Goal: Communication & Community: Ask a question

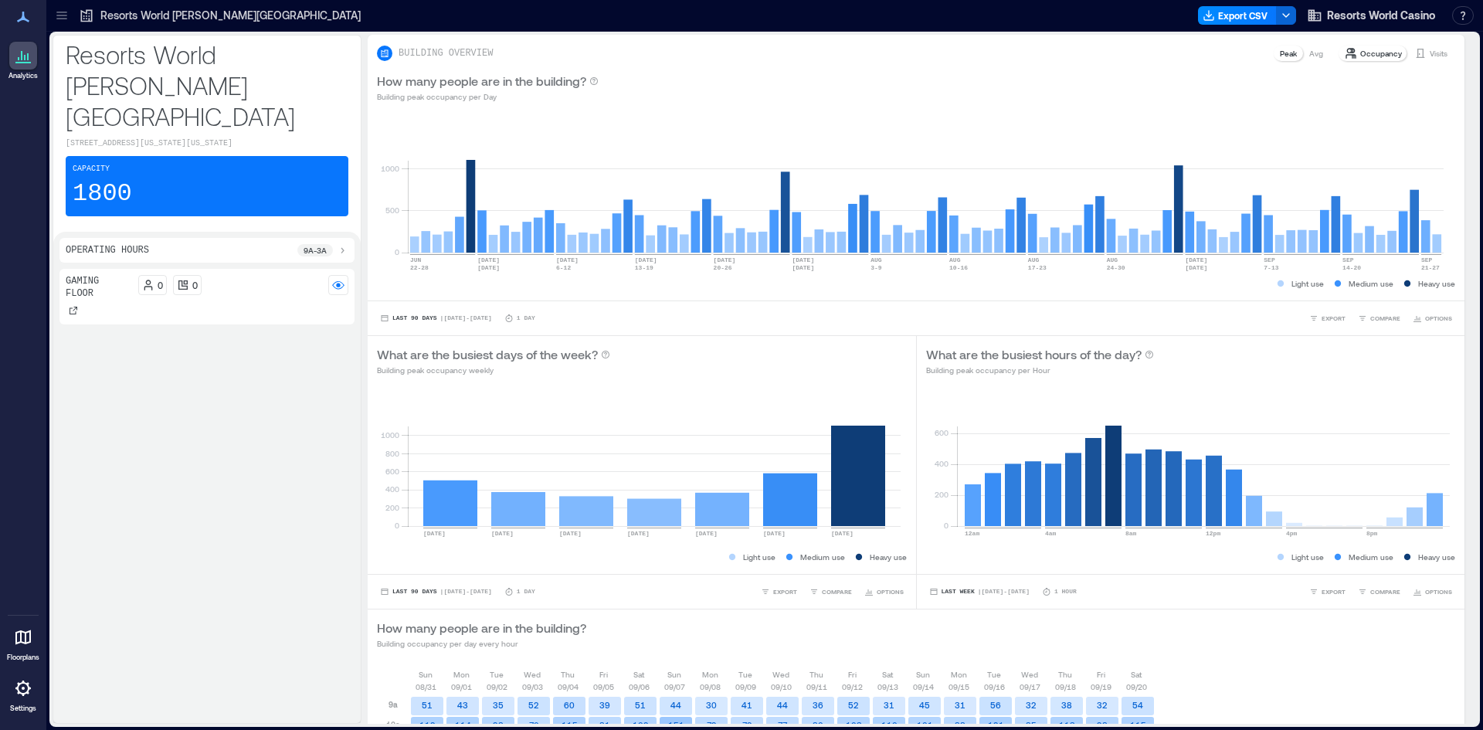
click at [26, 703] on link "Settings" at bounding box center [23, 694] width 37 height 48
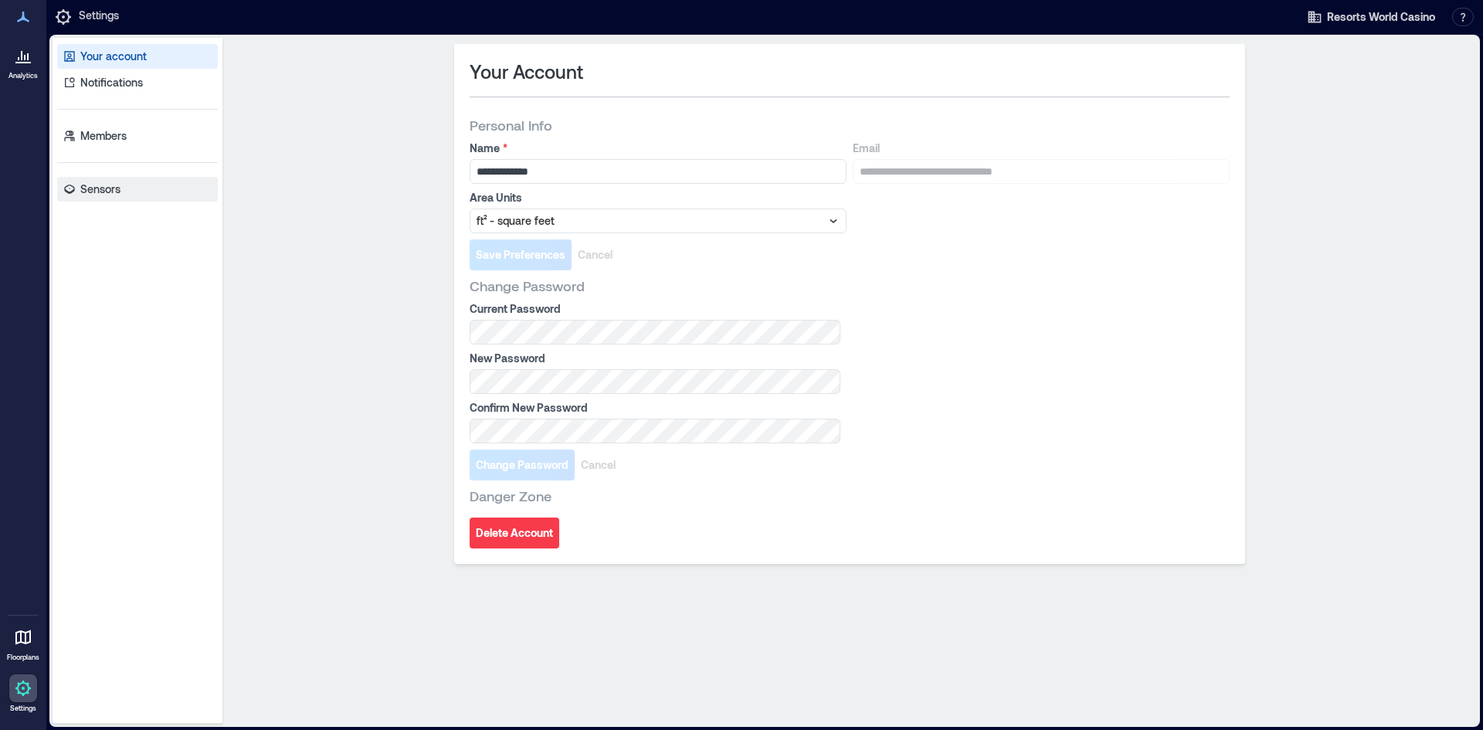
click at [117, 185] on p "Sensors" at bounding box center [100, 188] width 40 height 15
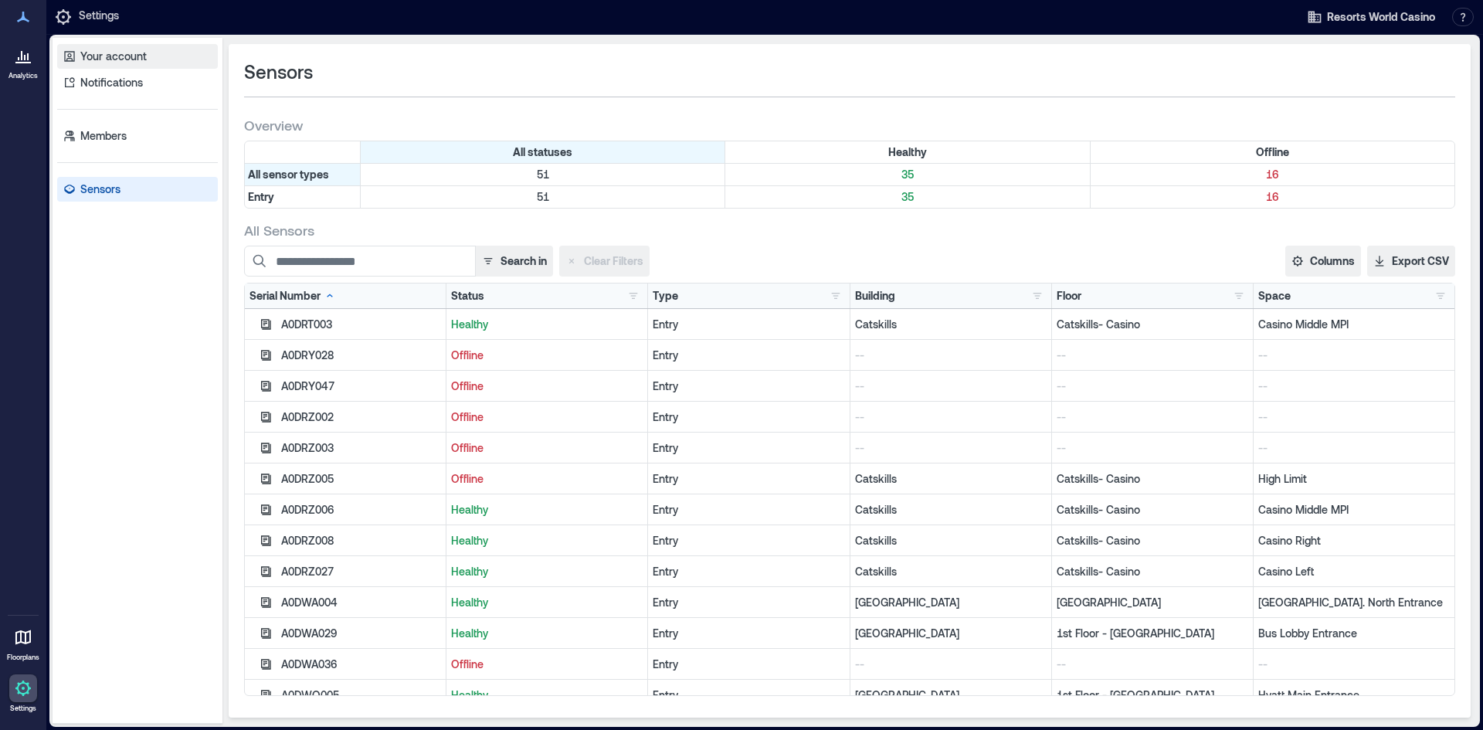
click at [100, 58] on p "Your account" at bounding box center [113, 56] width 66 height 15
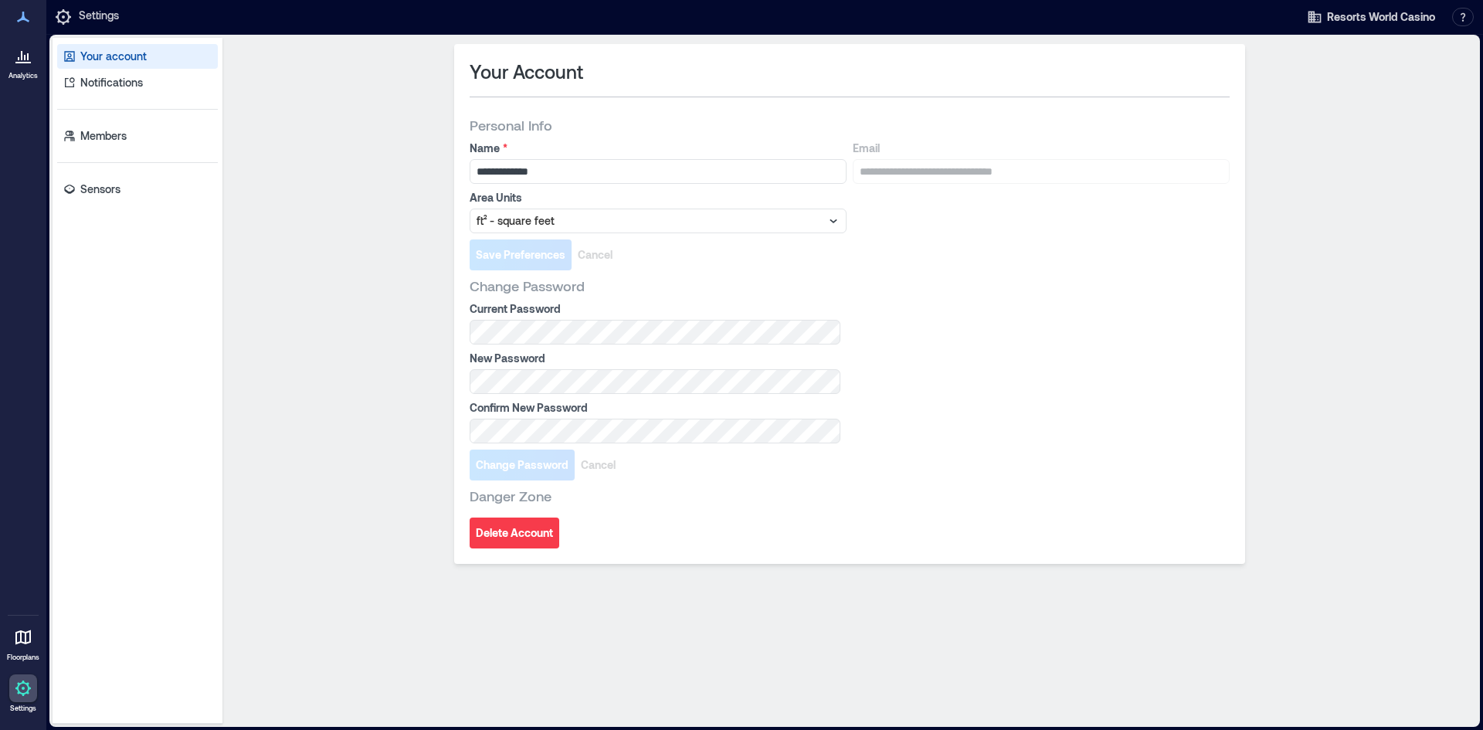
click at [27, 67] on div at bounding box center [23, 56] width 28 height 28
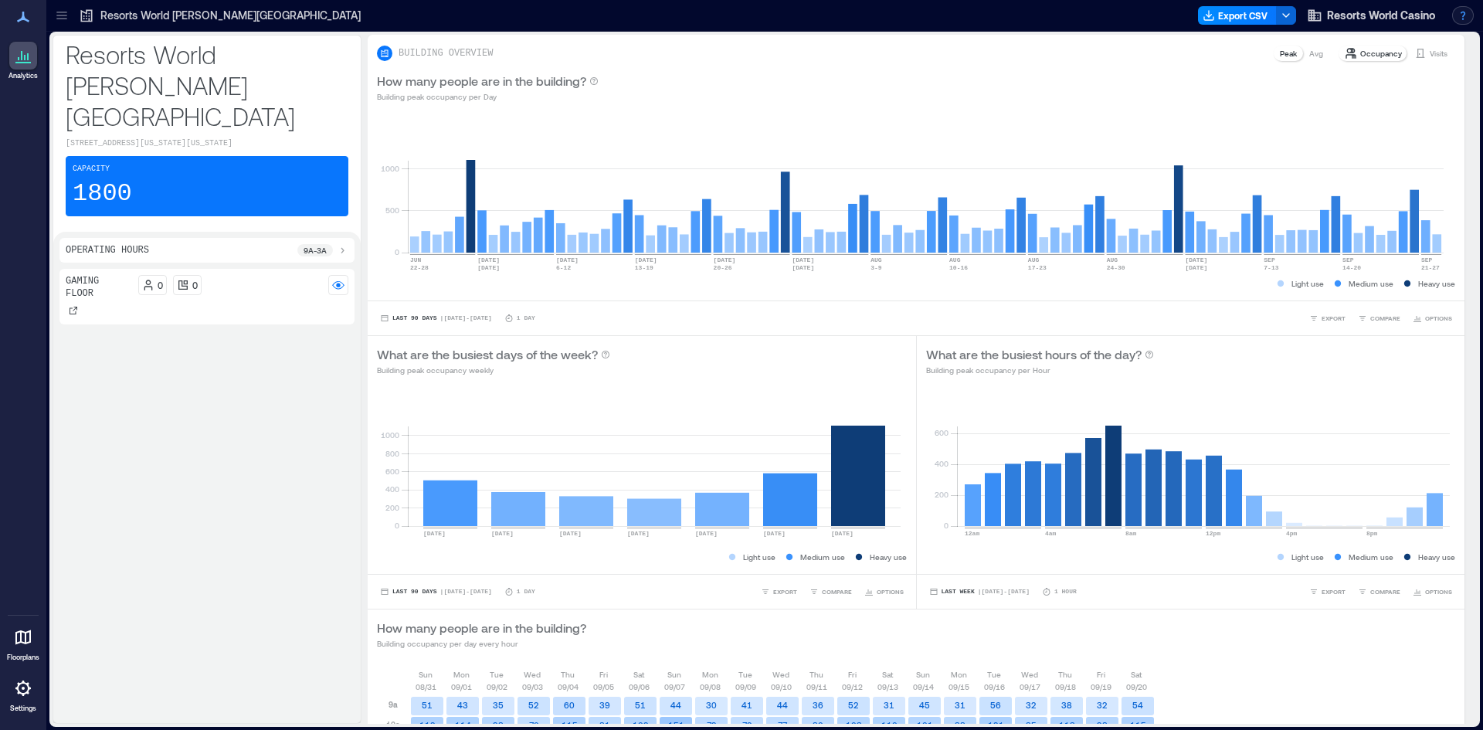
click at [1464, 12] on button "button" at bounding box center [1463, 15] width 22 height 19
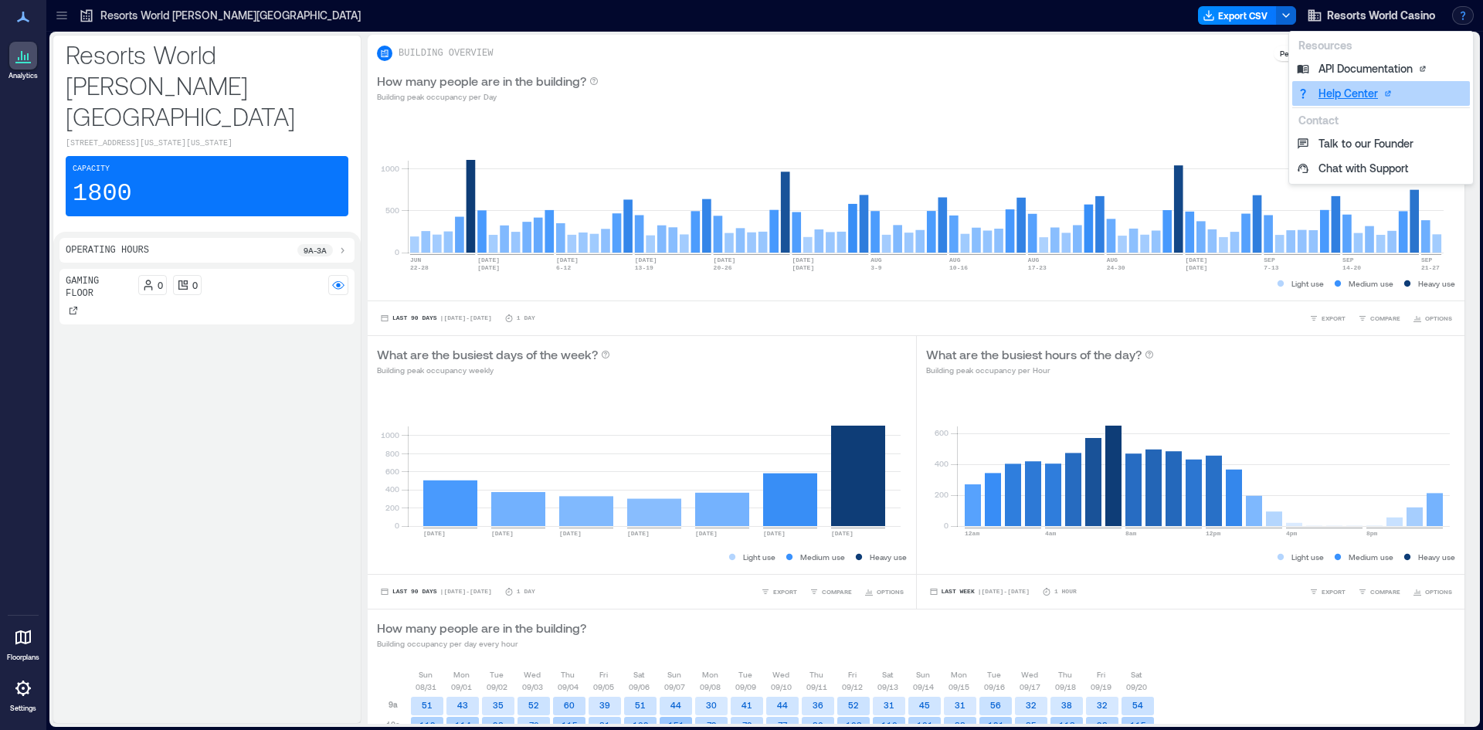
click at [1400, 95] on link "Help Center" at bounding box center [1381, 93] width 178 height 25
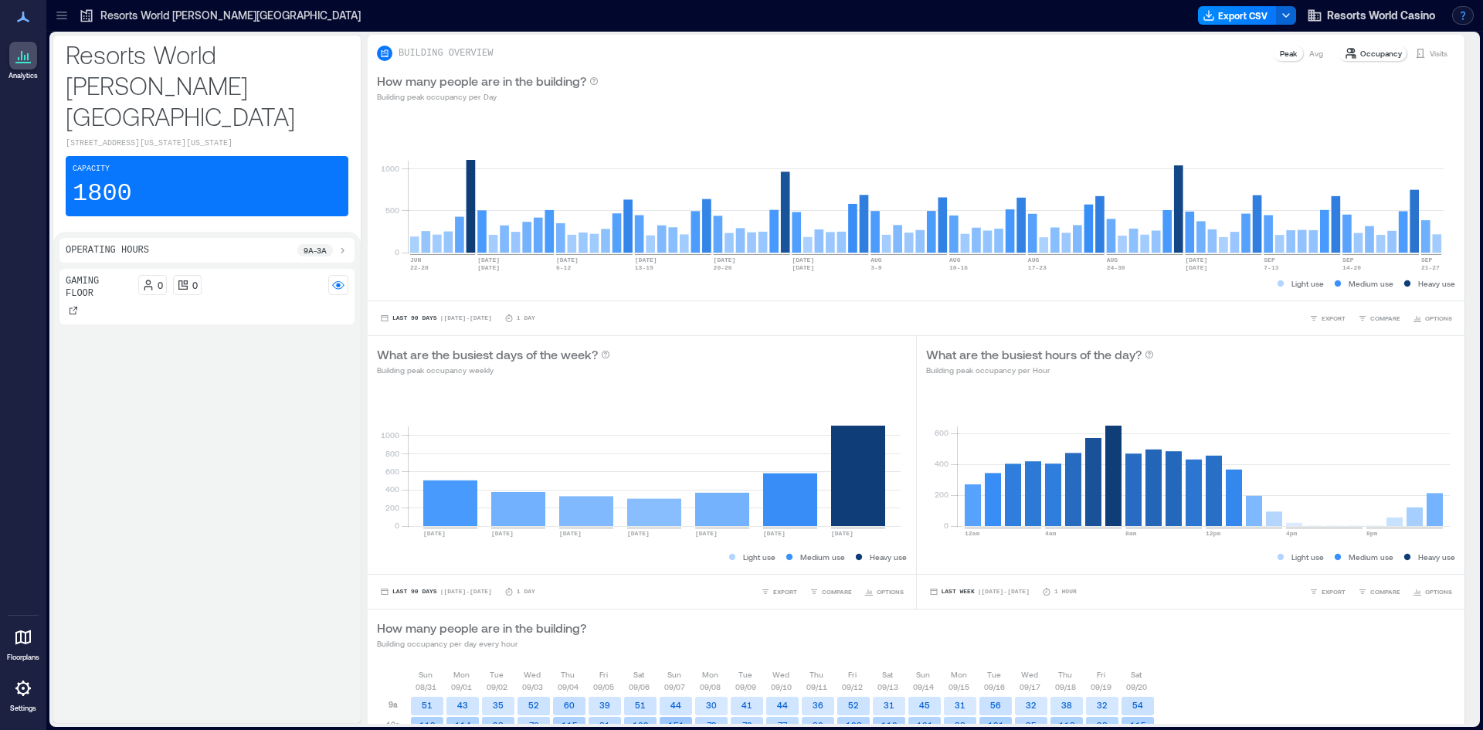
click at [1455, 16] on button "button" at bounding box center [1463, 15] width 22 height 19
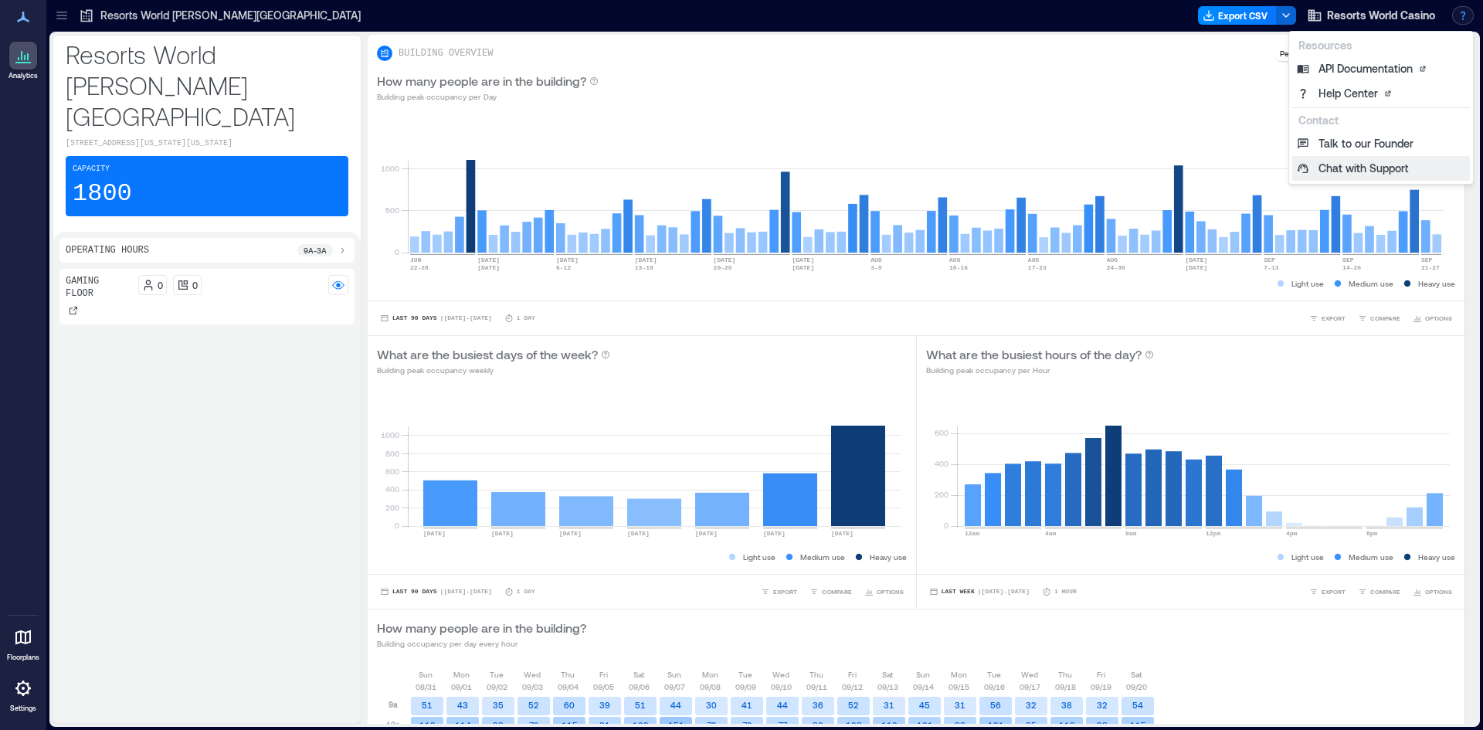
click at [1378, 173] on button "Chat with Support" at bounding box center [1381, 168] width 178 height 25
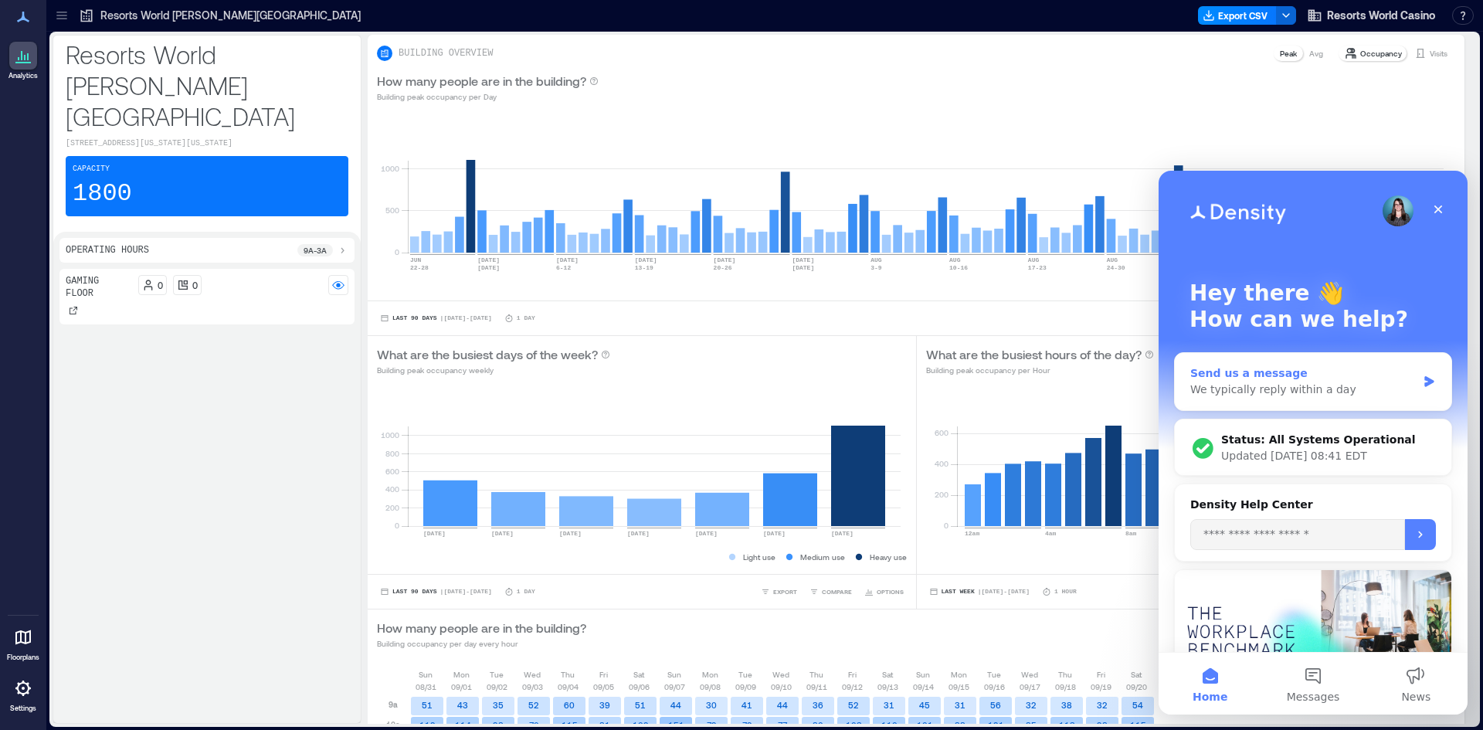
click at [1241, 398] on div "Send us a message We typically reply within a day" at bounding box center [1313, 381] width 276 height 57
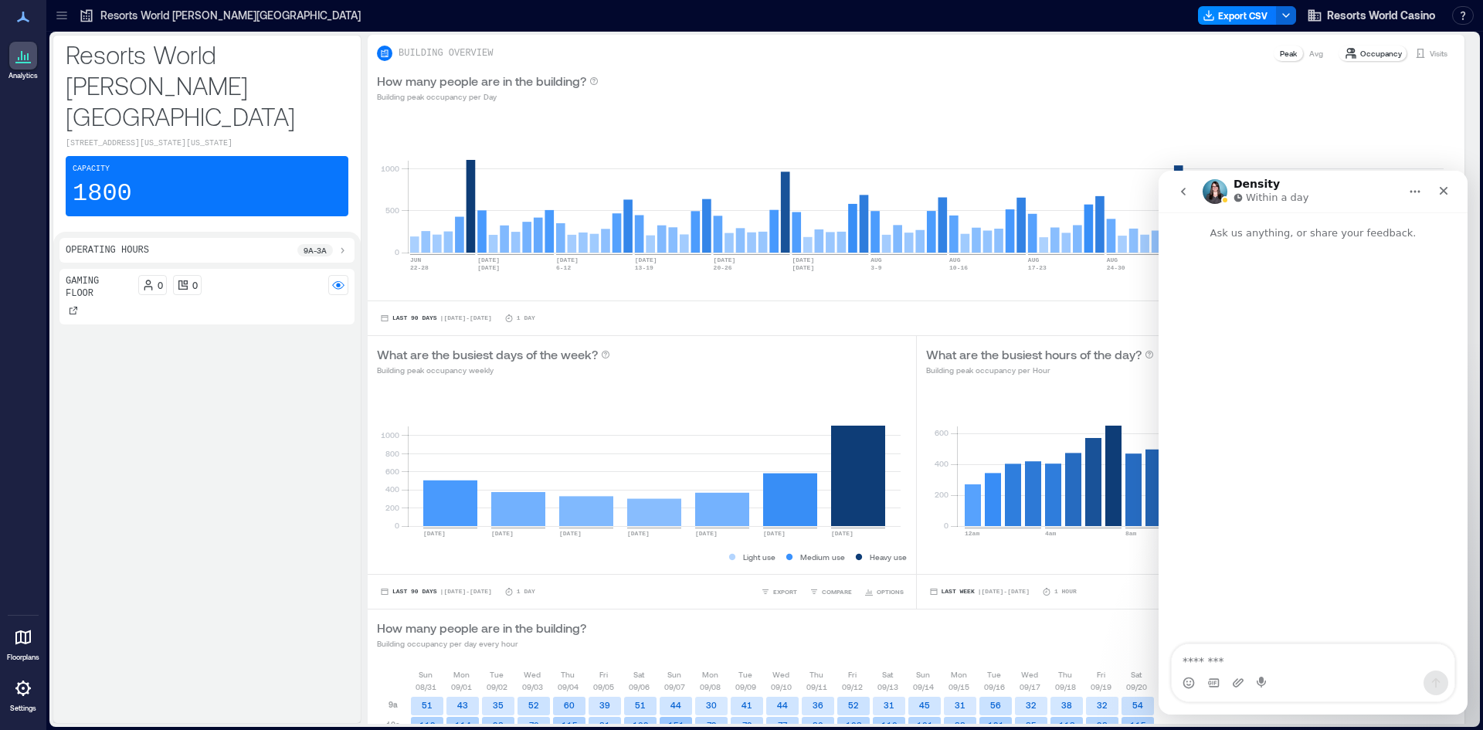
click at [1238, 657] on textarea "Message…" at bounding box center [1313, 657] width 283 height 26
type textarea "**********"
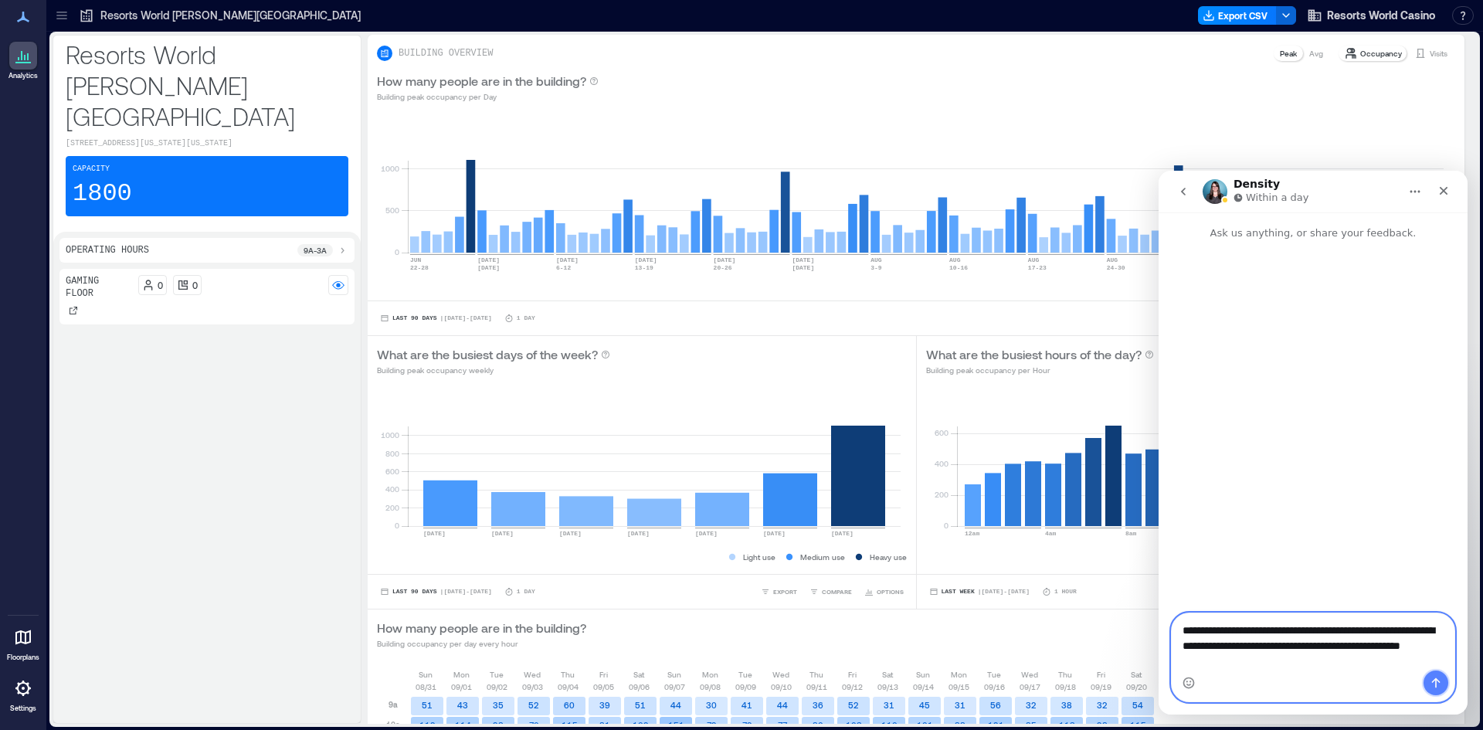
click at [1433, 683] on icon "Send a message…" at bounding box center [1436, 683] width 12 height 12
